Goal: Information Seeking & Learning: Learn about a topic

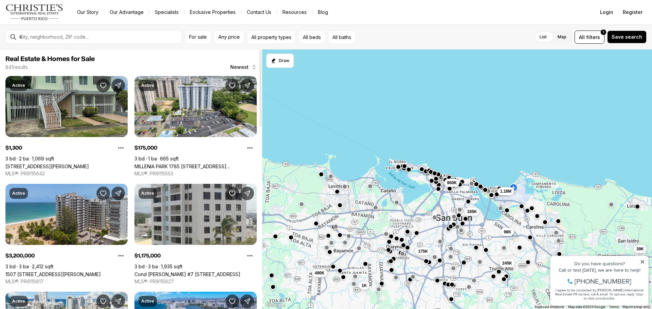
click at [47, 164] on link "[STREET_ADDRESS][PERSON_NAME]" at bounding box center [47, 167] width 84 height 6
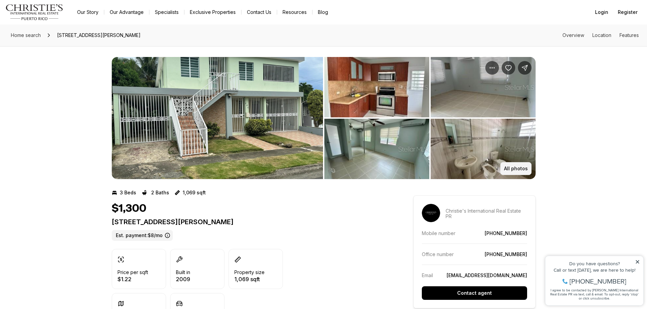
click at [513, 164] on button "All photos" at bounding box center [515, 168] width 31 height 13
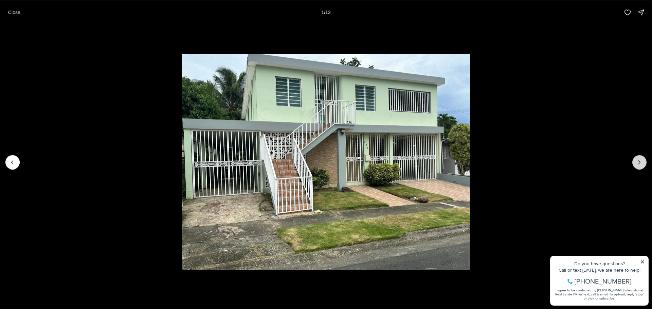
click at [640, 162] on icon "Next slide" at bounding box center [640, 162] width 2 height 3
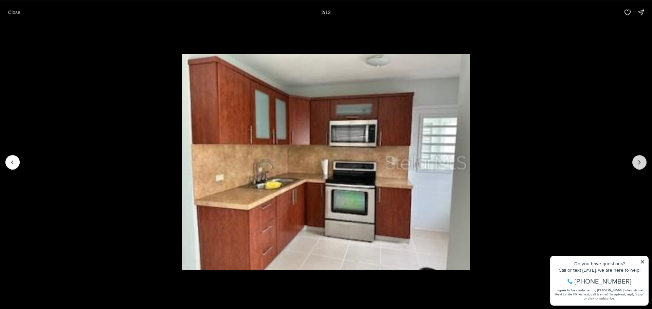
click at [635, 161] on button "Next slide" at bounding box center [639, 162] width 14 height 14
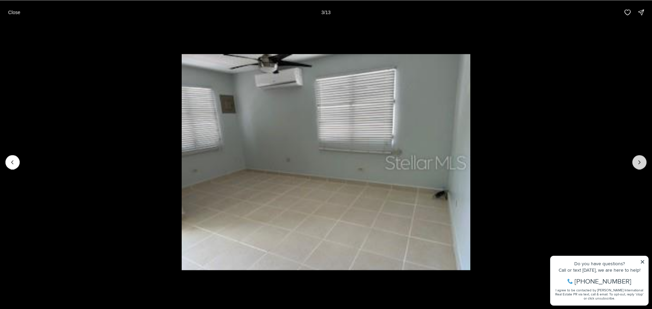
click at [635, 161] on button "Next slide" at bounding box center [639, 162] width 14 height 14
